Goal: Information Seeking & Learning: Compare options

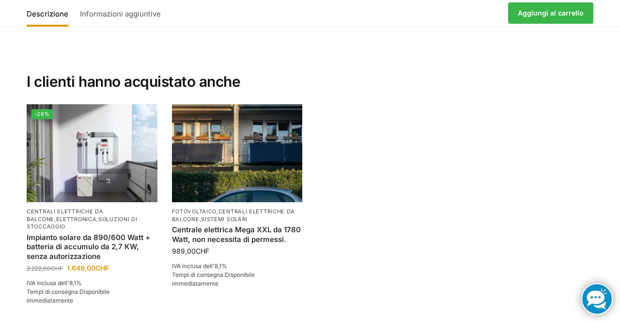
scroll to position [2090, 0]
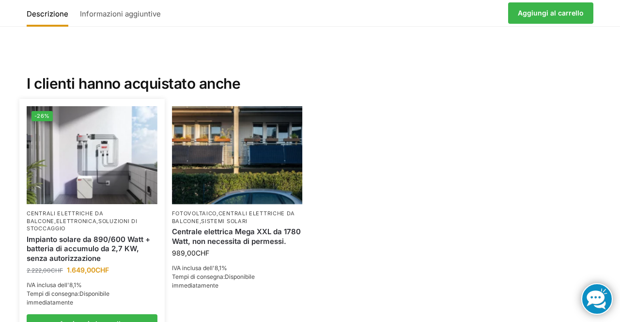
click at [115, 150] on img at bounding box center [92, 155] width 131 height 98
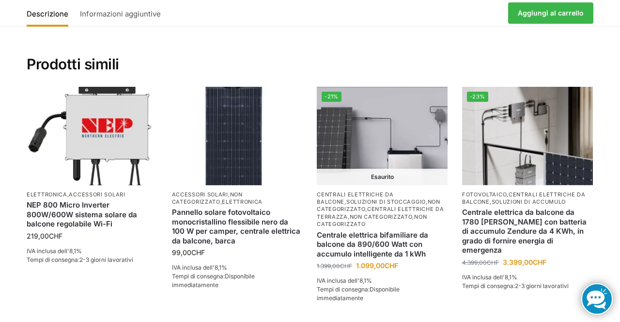
scroll to position [2074, 0]
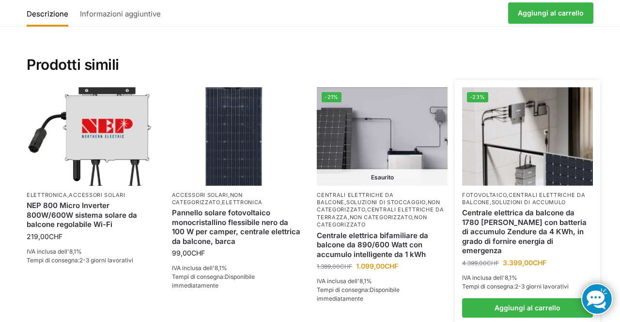
click at [556, 199] on font "soluzioni di accumulo" at bounding box center [529, 202] width 75 height 7
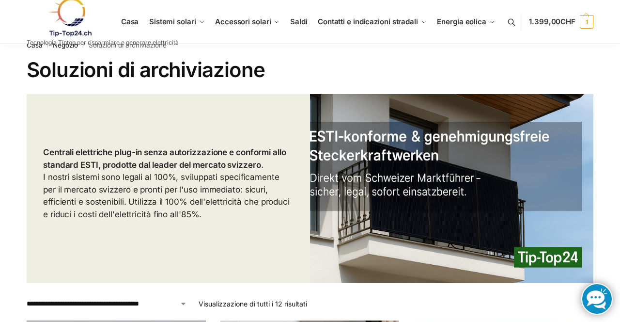
scroll to position [12, 0]
click at [448, 174] on img at bounding box center [451, 188] width 283 height 189
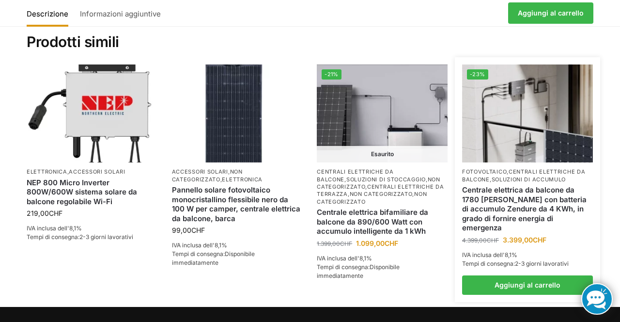
click at [521, 129] on img at bounding box center [527, 113] width 131 height 98
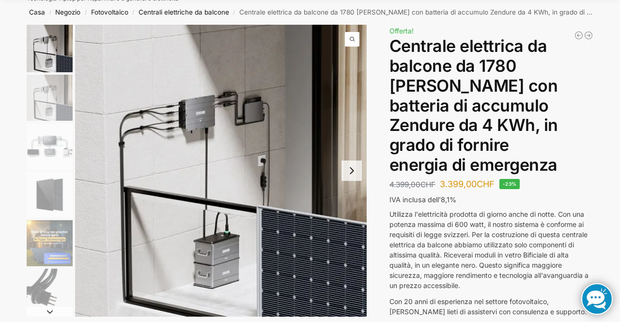
scroll to position [47, 0]
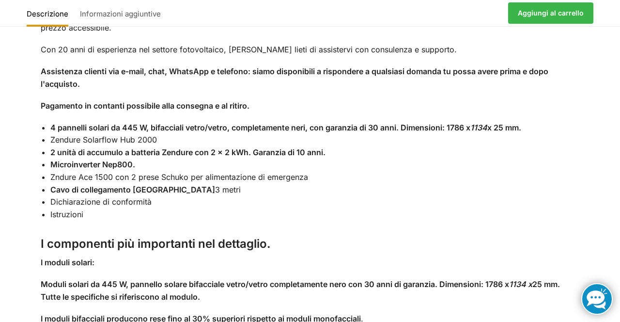
scroll to position [860, 0]
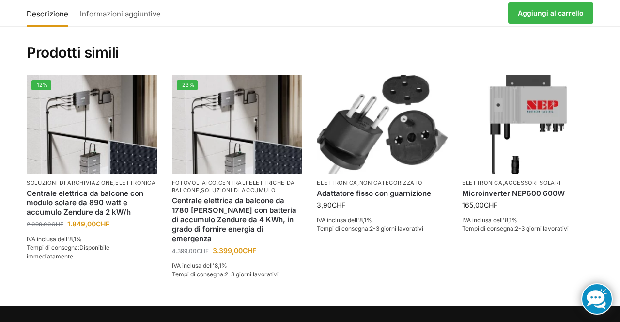
scroll to position [1242, 0]
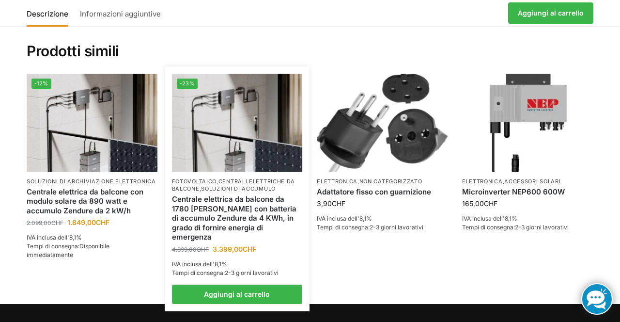
click at [234, 131] on img at bounding box center [237, 123] width 131 height 98
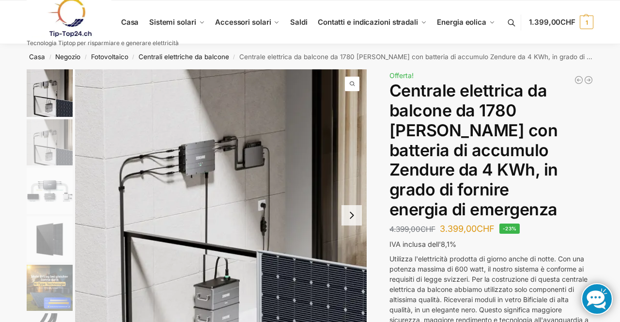
scroll to position [59, 0]
